Goal: Task Accomplishment & Management: Complete application form

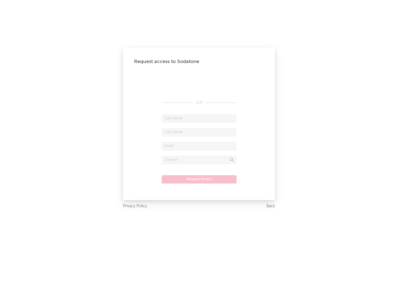
click at [199, 118] on input "text" at bounding box center [198, 118] width 75 height 8
type input "[PERSON_NAME]"
click at [199, 132] on input "text" at bounding box center [198, 132] width 75 height 8
type input "[PERSON_NAME]"
click at [199, 146] on input "text" at bounding box center [198, 146] width 75 height 8
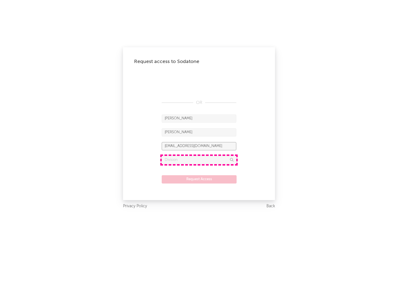
type input "[EMAIL_ADDRESS][DOMAIN_NAME]"
click at [199, 160] on input "text" at bounding box center [198, 160] width 75 height 8
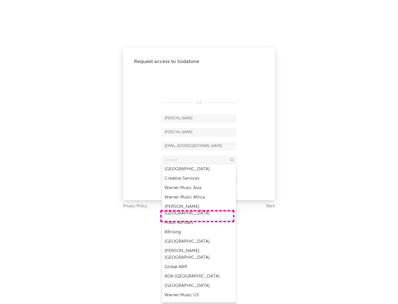
click at [197, 218] on div "Music All Stars" at bounding box center [198, 222] width 75 height 9
type input "Music All Stars"
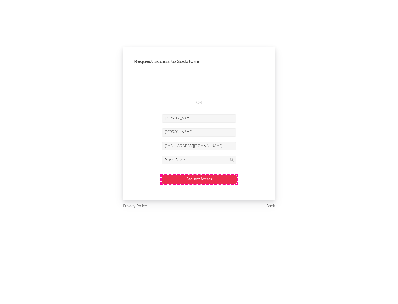
click at [199, 179] on button "Request Access" at bounding box center [198, 179] width 75 height 8
